Goal: Transaction & Acquisition: Book appointment/travel/reservation

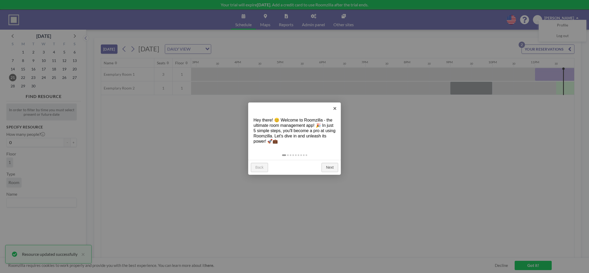
scroll to position [0, 633]
click at [327, 167] on link "Next" at bounding box center [329, 168] width 17 height 10
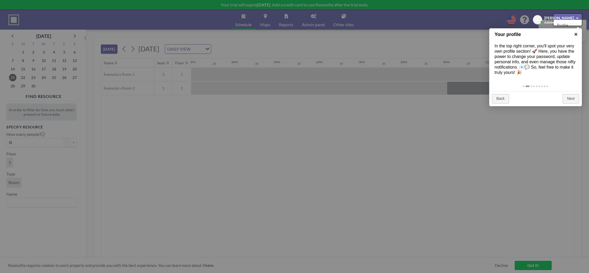
click at [575, 34] on link "×" at bounding box center [576, 34] width 12 height 12
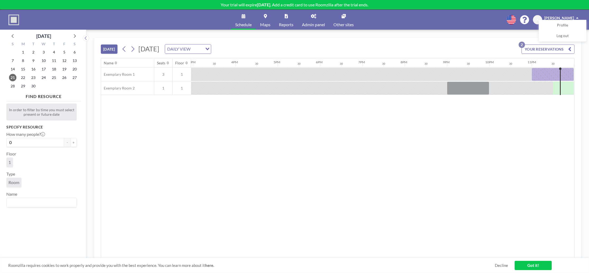
click at [203, 49] on div "DAILY VIEW" at bounding box center [184, 48] width 38 height 8
click at [204, 49] on input "Search for option" at bounding box center [185, 48] width 39 height 7
click at [236, 65] on li "WEEKLY VIEW" at bounding box center [249, 66] width 45 height 8
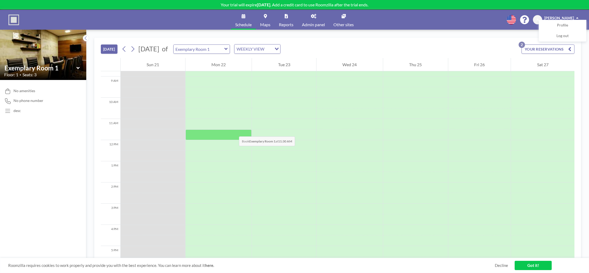
scroll to position [184, 0]
click at [230, 49] on div at bounding box center [201, 48] width 57 height 9
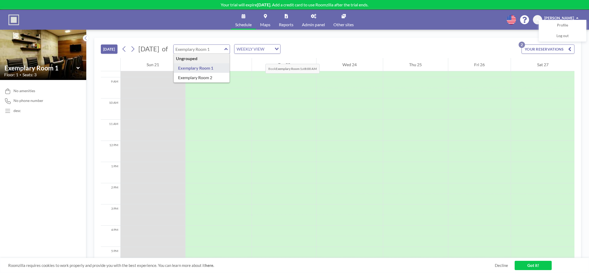
type input "Exemplary Room 1"
click at [260, 58] on div "Tue 23" at bounding box center [284, 64] width 64 height 13
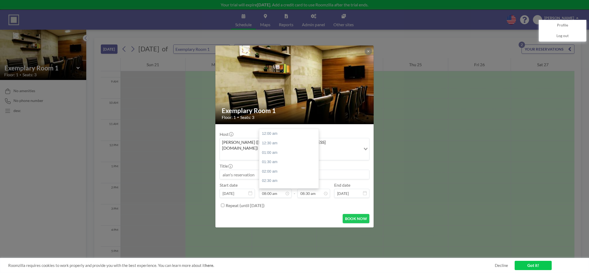
scroll to position [151, 0]
click at [265, 203] on label "Repeat (until [DATE])" at bounding box center [245, 205] width 39 height 5
click at [224, 203] on input "Repeat (until [DATE])" at bounding box center [222, 204] width 3 height 3
checkbox input "true"
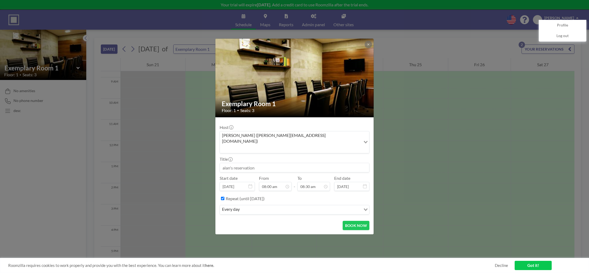
click at [276, 206] on input "Search for option" at bounding box center [300, 209] width 119 height 7
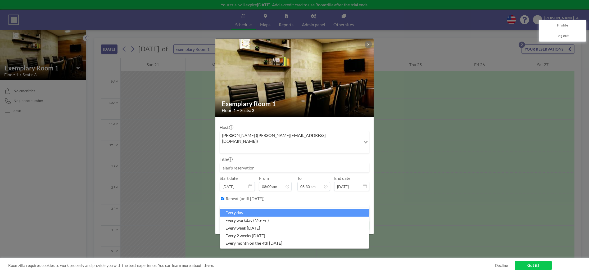
click at [300, 128] on div "Host [PERSON_NAME] ([PERSON_NAME][EMAIL_ADDRESS][DOMAIN_NAME]) Loading... Title…" at bounding box center [295, 168] width 150 height 95
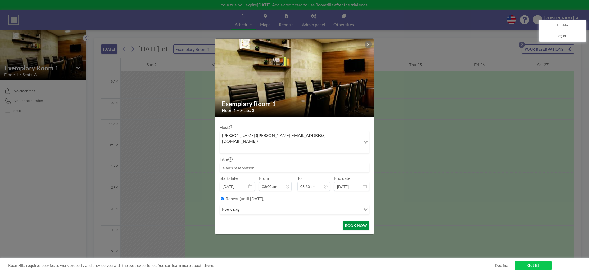
click at [352, 222] on button "BOOK NOW" at bounding box center [356, 225] width 27 height 9
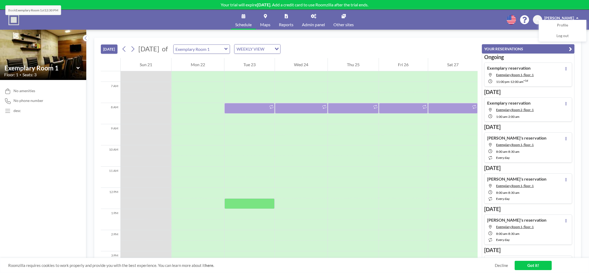
scroll to position [135, 0]
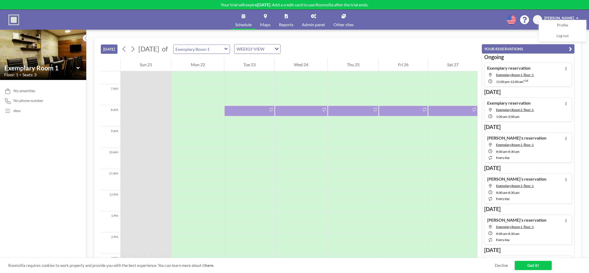
click at [272, 51] on div "WEEKLY VIEW" at bounding box center [253, 48] width 38 height 8
click at [288, 57] on li "DAILY VIEW" at bounding box center [283, 58] width 45 height 8
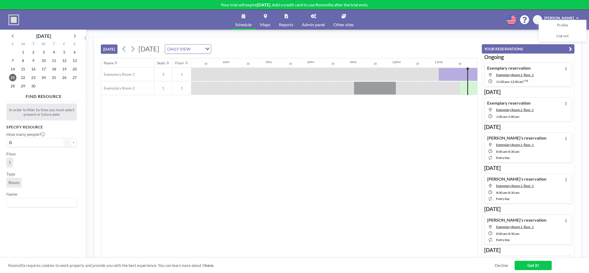
scroll to position [0, 730]
click at [566, 38] on span "Log out" at bounding box center [562, 35] width 12 height 5
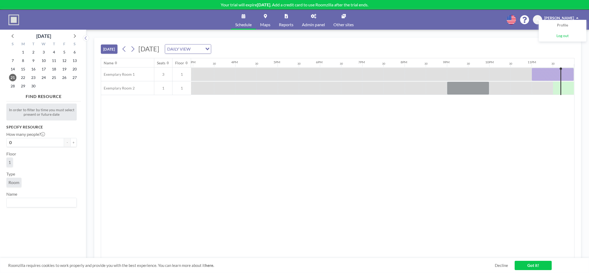
scroll to position [0, 633]
